Goal: Information Seeking & Learning: Understand process/instructions

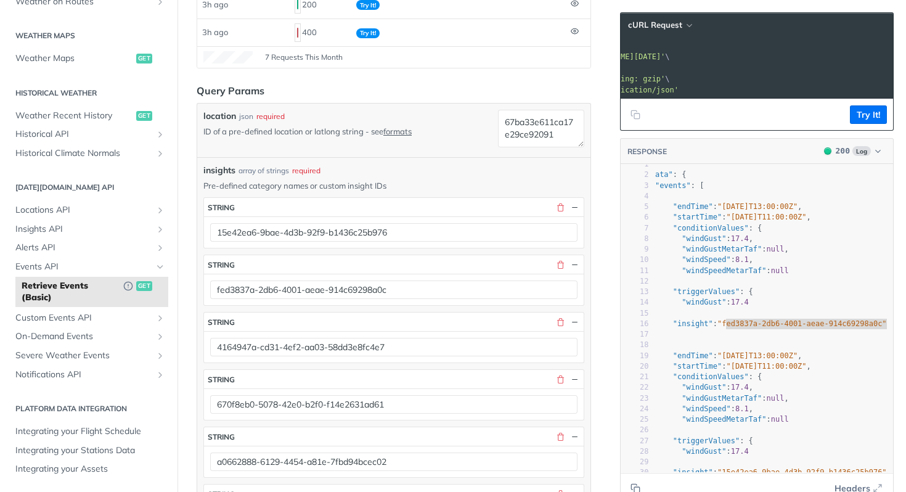
scroll to position [0, 40]
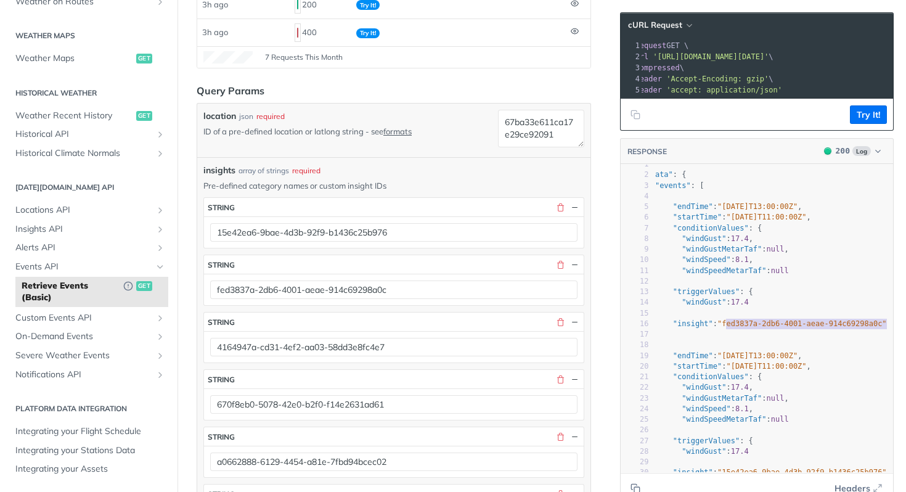
click at [732, 81] on span "'Accept-Encoding: gzip'" at bounding box center [717, 79] width 102 height 9
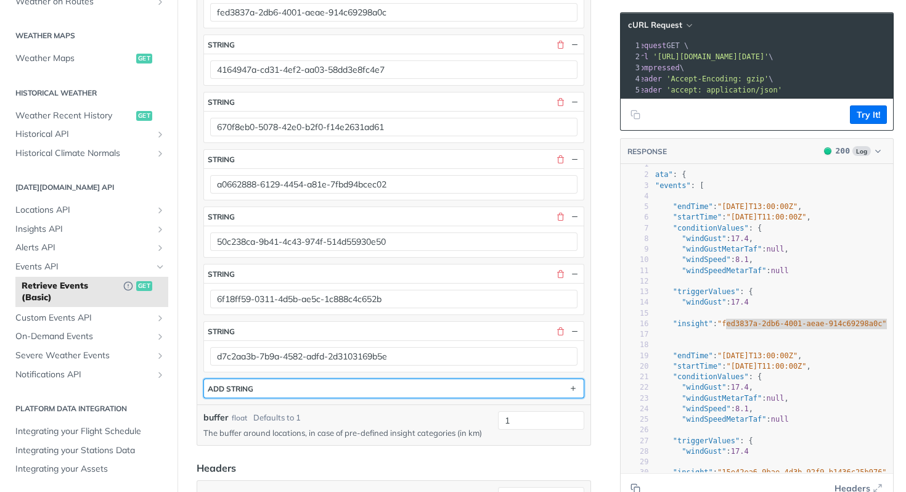
click at [380, 385] on button "ADD string" at bounding box center [394, 388] width 380 height 18
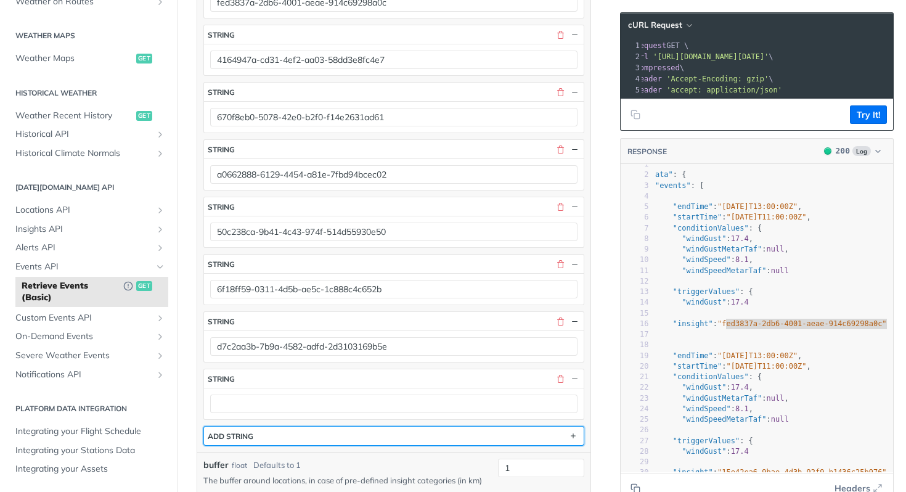
scroll to position [528, 0]
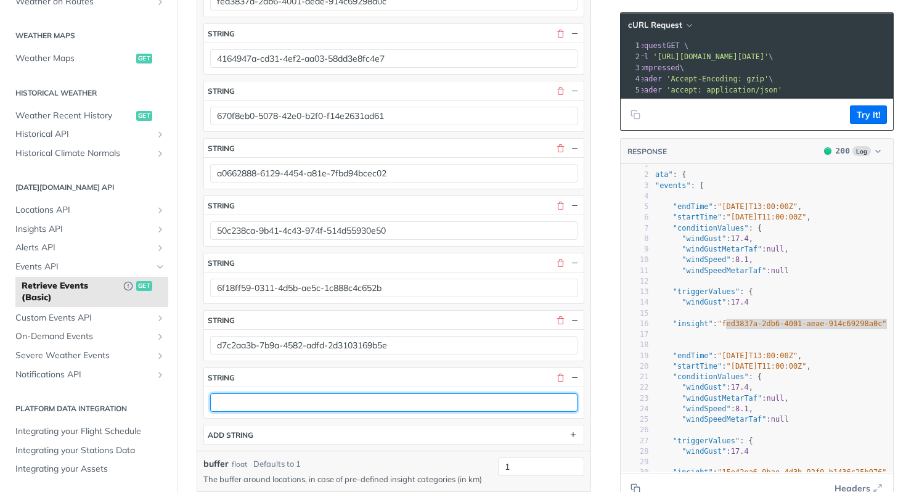
click at [301, 399] on input "text" at bounding box center [393, 402] width 367 height 18
paste input "5be82238-9c76-450c-b6c6-f93ddbf99476"
type input "5be82238-9c76-450c-b6c6-f93ddbf99476"
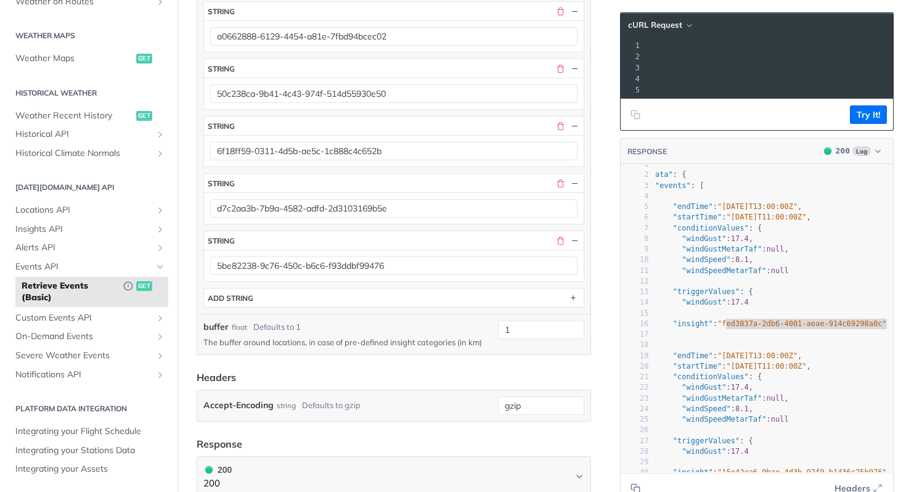
scroll to position [549, 0]
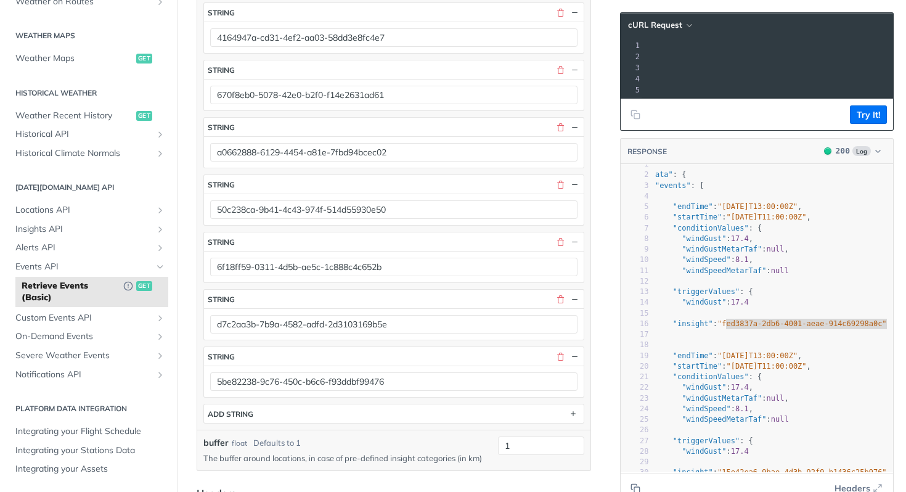
copy div "curl --request GET \ 2 --url '[URL][DOMAIN_NAME][DATE]' \ 3 --compressed \ 4 --…"
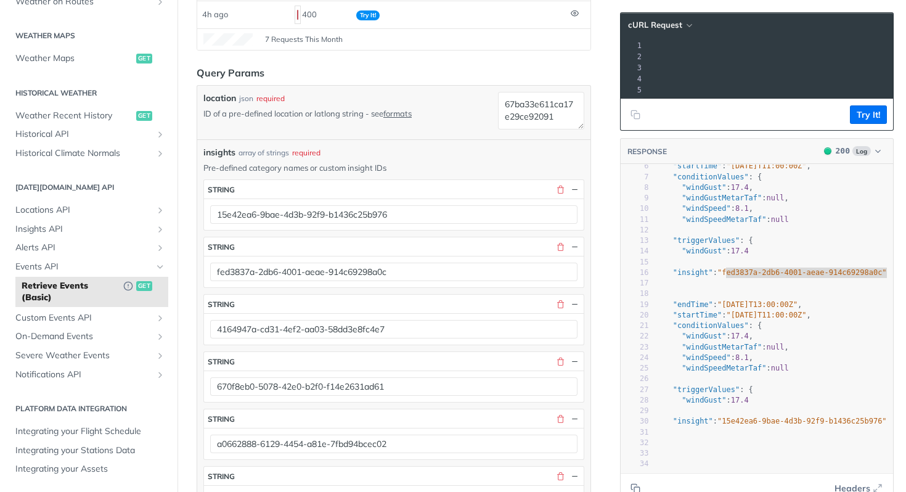
scroll to position [0, 2107]
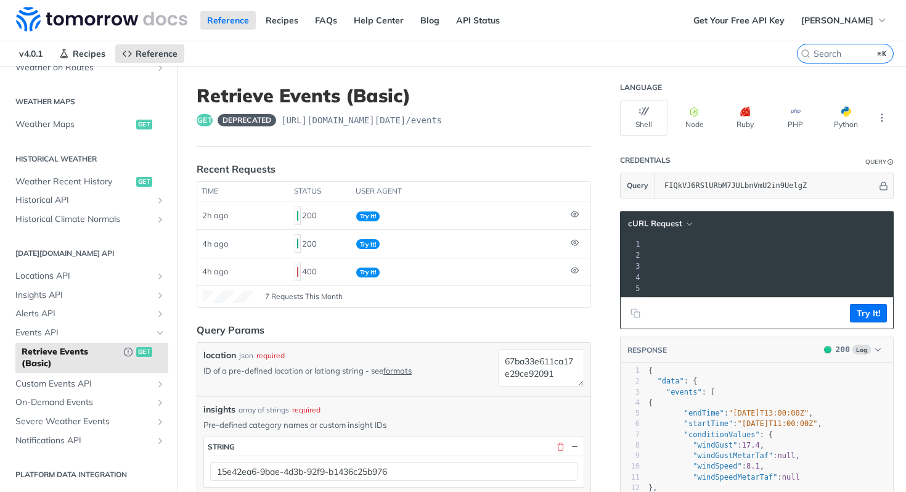
scroll to position [0, 2180]
copy span "FIQkVJ6RSlURbM7JULbnVmU2in9UelgZ"
